Goal: Task Accomplishment & Management: Manage account settings

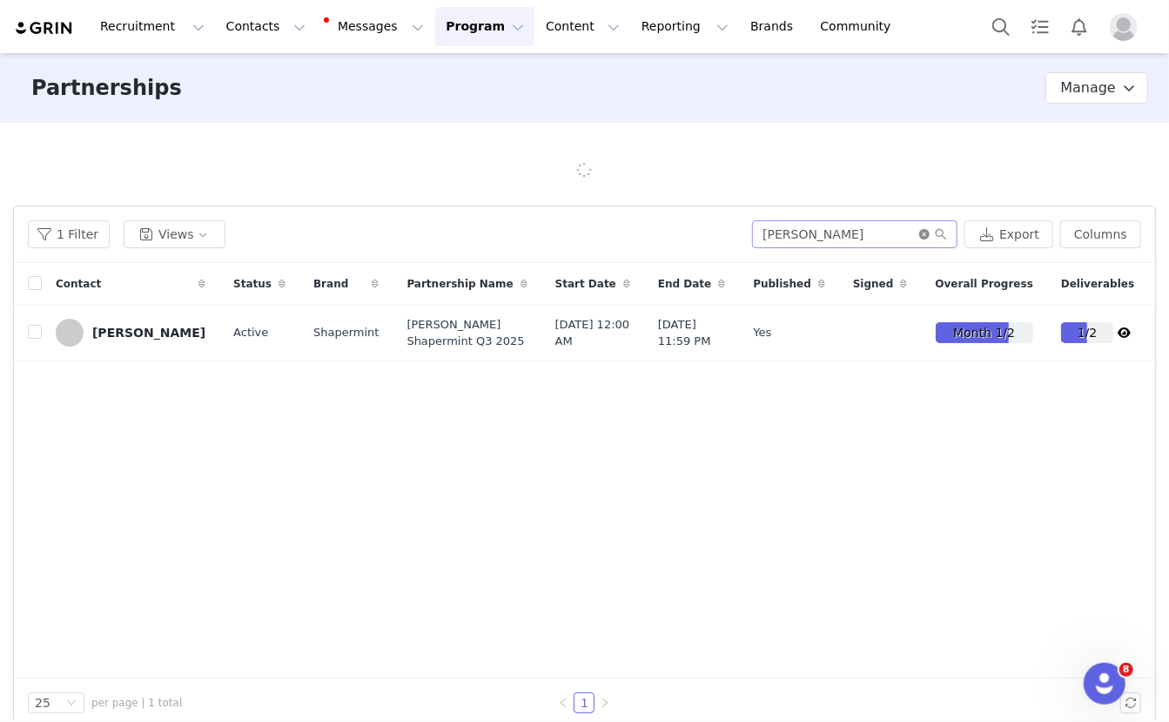
click at [930, 236] on icon "icon: close-circle" at bounding box center [925, 234] width 10 height 10
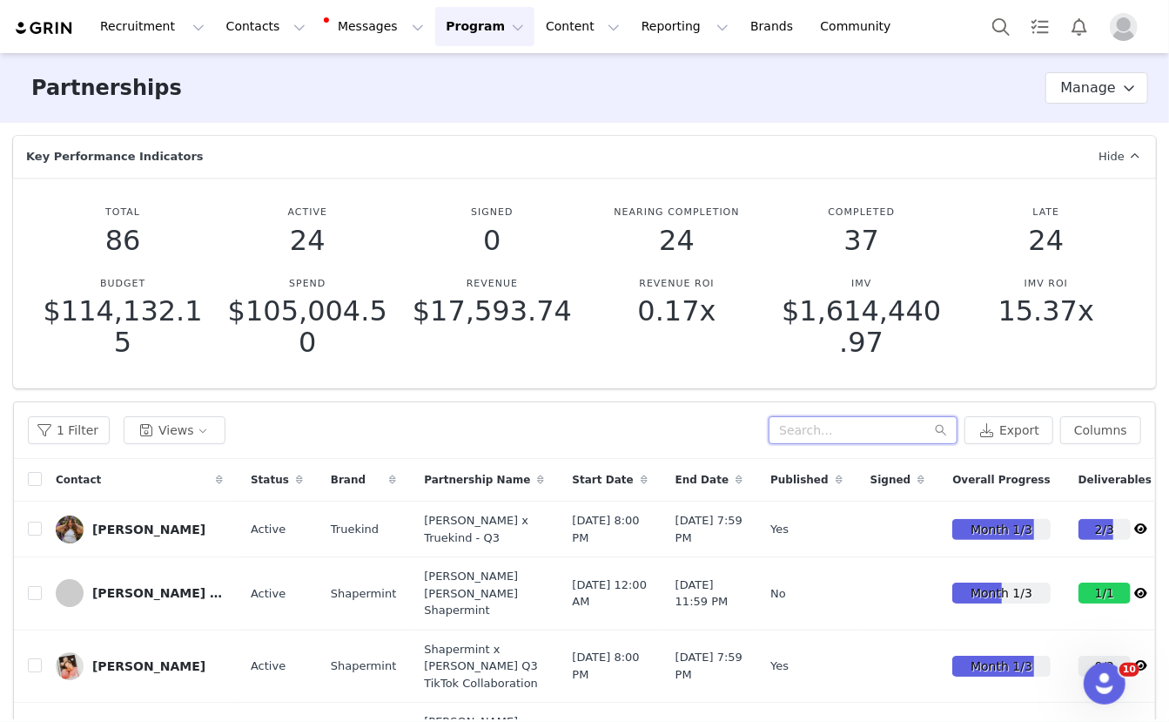
click at [864, 431] on input "text" at bounding box center [863, 430] width 189 height 28
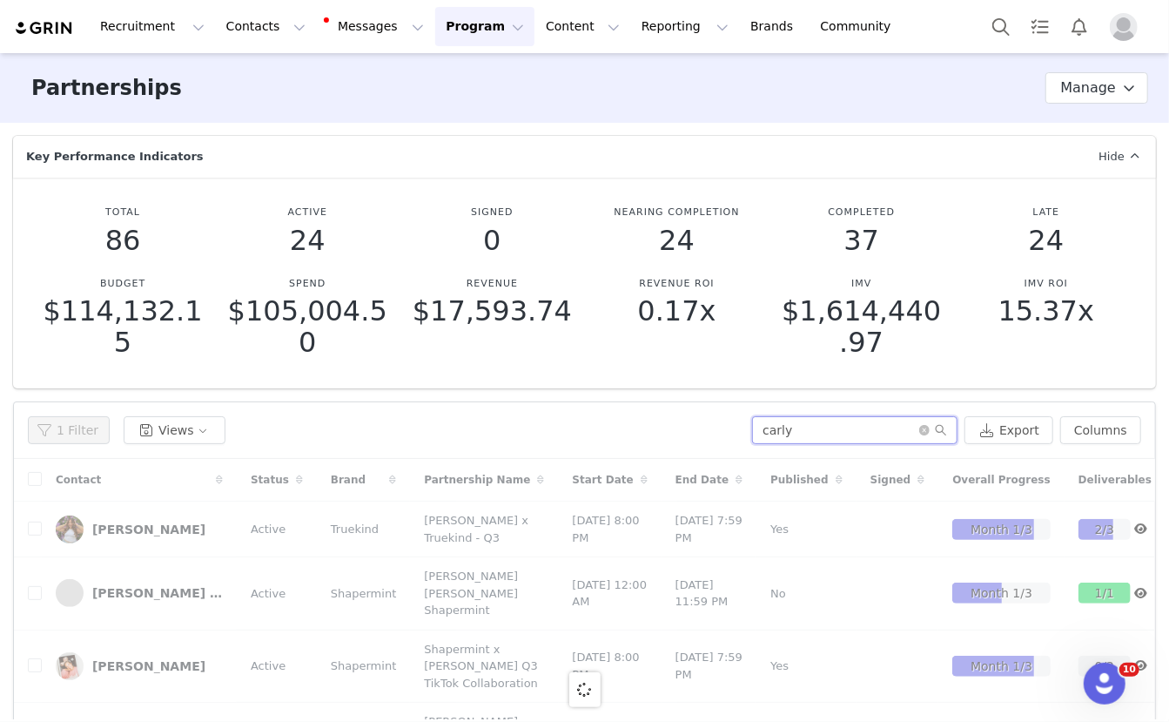
type input "carly"
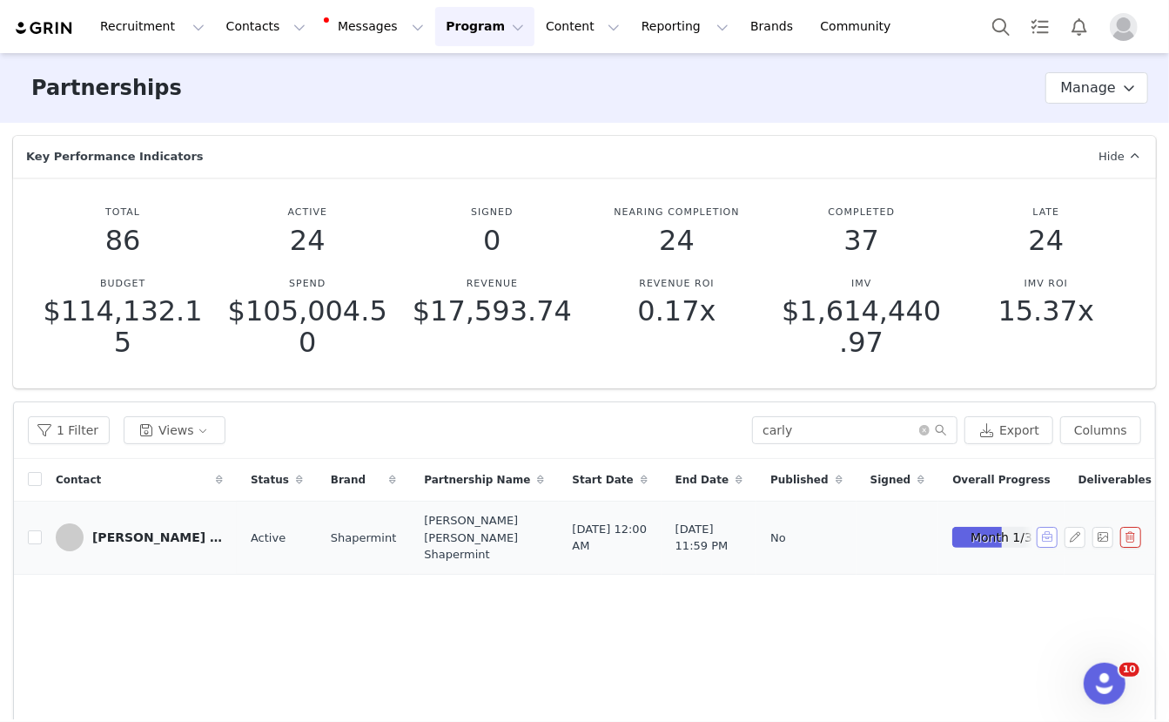
click at [1052, 546] on button "button" at bounding box center [1047, 537] width 21 height 21
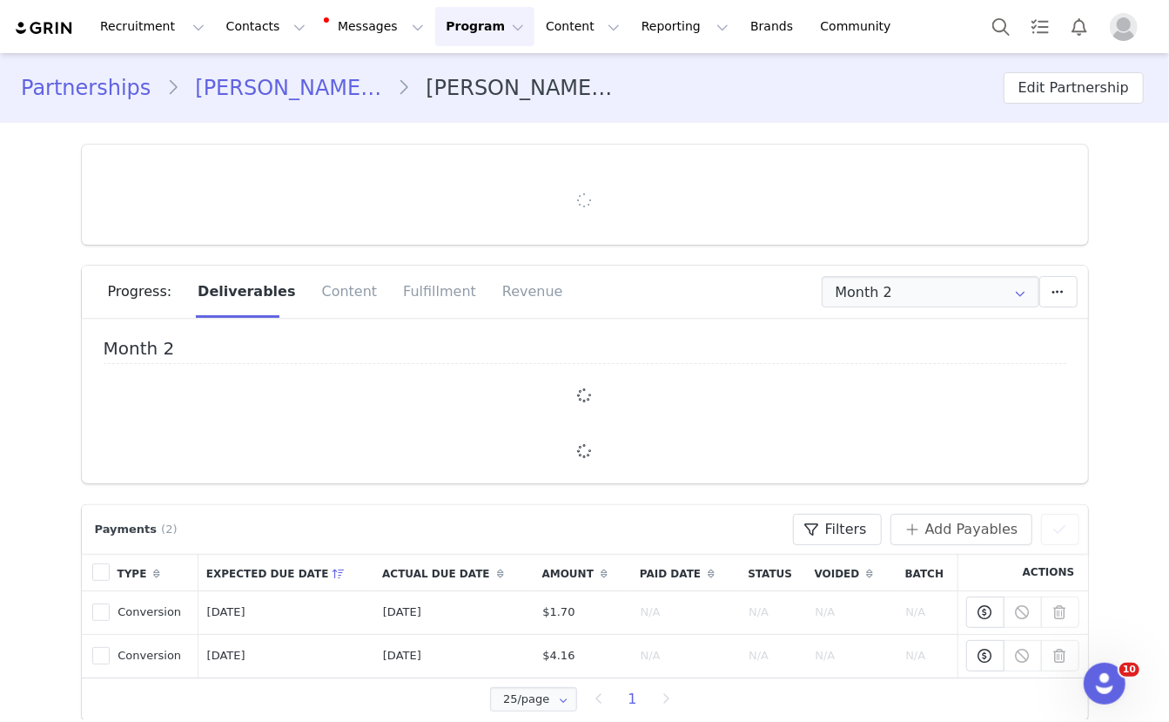
type input "+1 ([GEOGRAPHIC_DATA])"
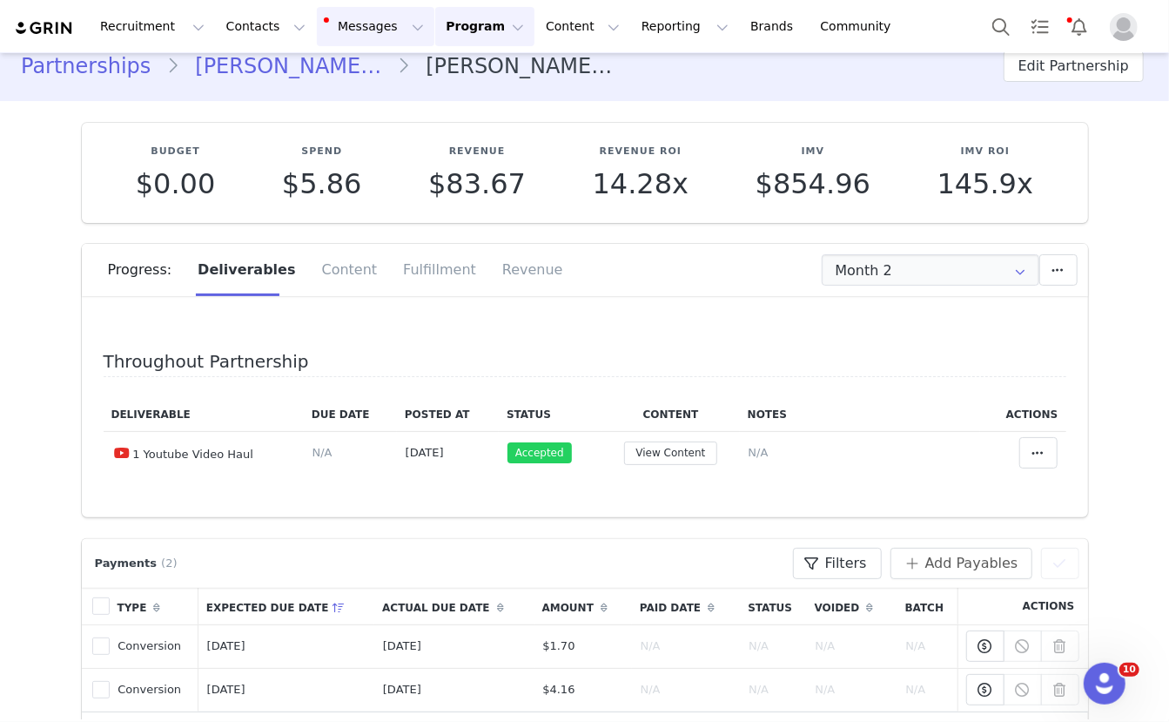
click at [348, 24] on button "Messages Messages" at bounding box center [376, 26] width 118 height 39
